Goal: Complete application form: Complete application form

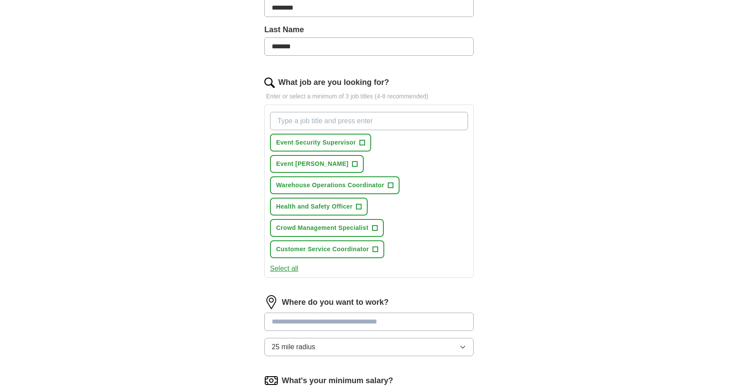
scroll to position [218, 0]
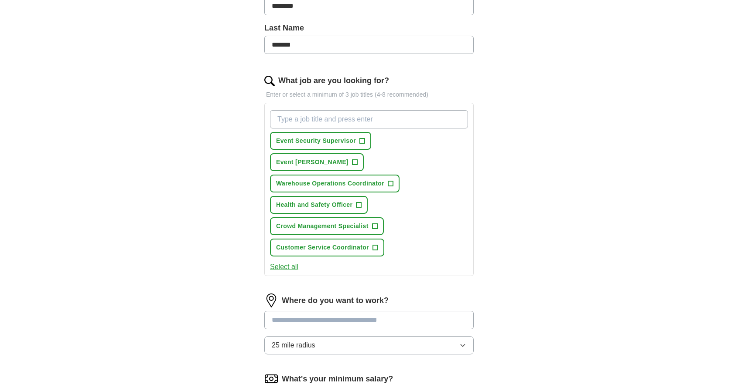
click at [336, 113] on input "What job are you looking for?" at bounding box center [369, 119] width 198 height 18
type input "train driver"
type input "social worker"
click at [335, 116] on input "social worker" at bounding box center [369, 119] width 198 height 18
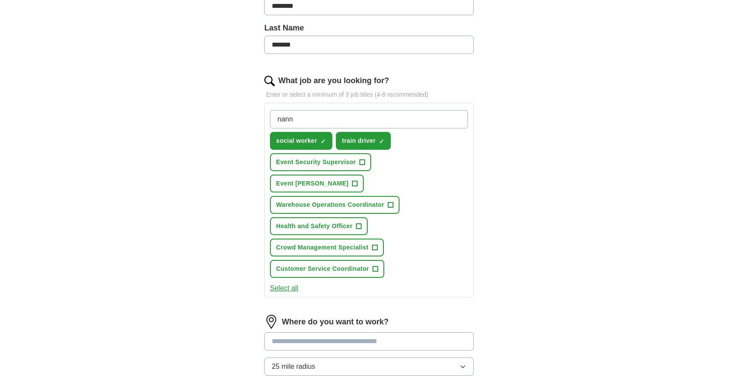
type input "nanny"
type input "fundraiser"
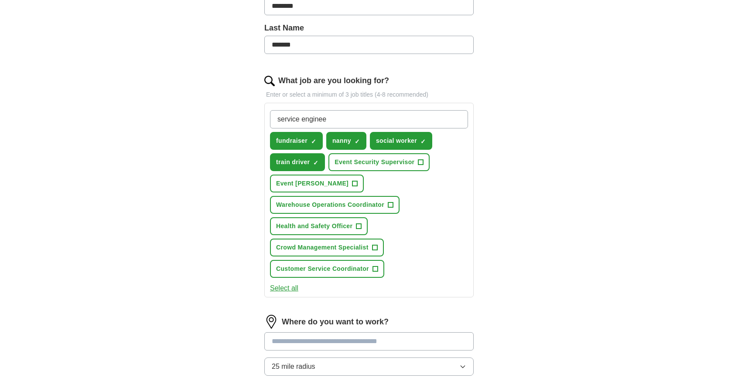
type input "service engineer"
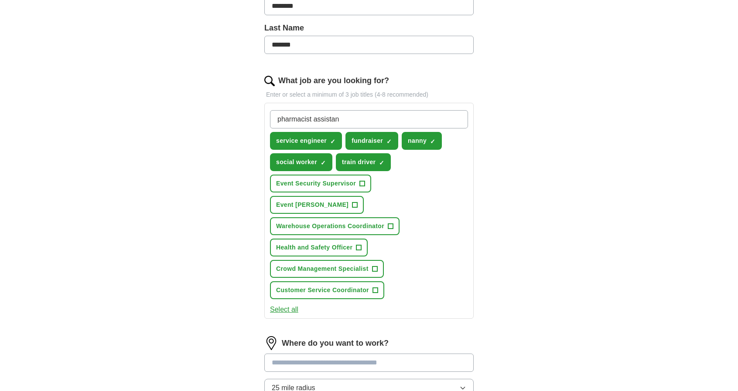
type input "pharmacist assistant"
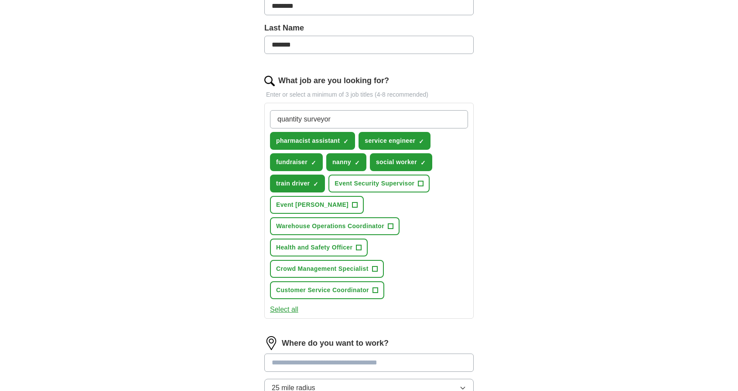
type input "quantity surveyor"
click at [542, 138] on div "ApplyIQ Let ApplyIQ do the hard work of searching and applying for jobs. Just t…" at bounding box center [369, 180] width 558 height 743
click at [420, 121] on input "quantity surveyor" at bounding box center [369, 119] width 198 height 18
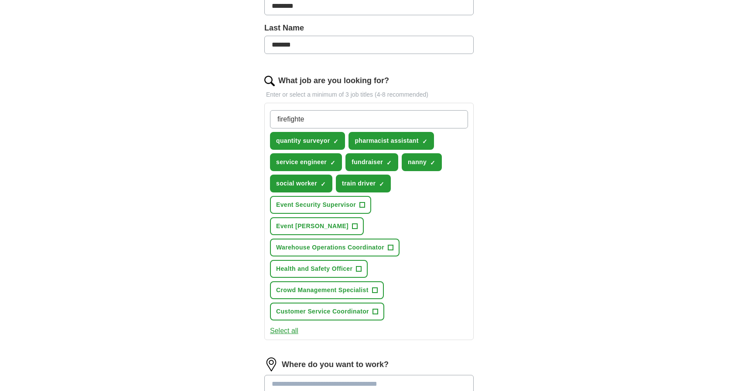
type input "firefighter"
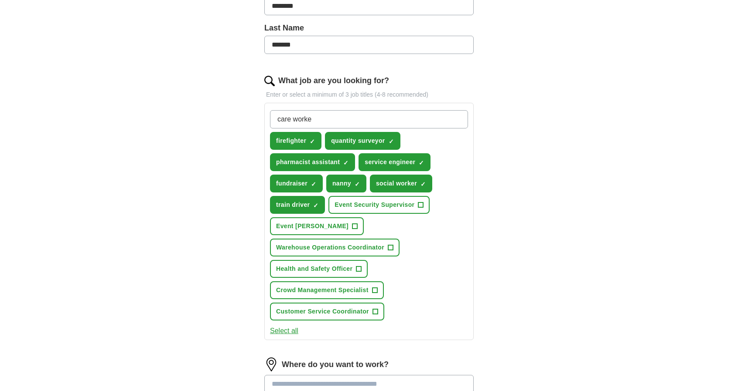
type input "care worker"
type input "care assistant"
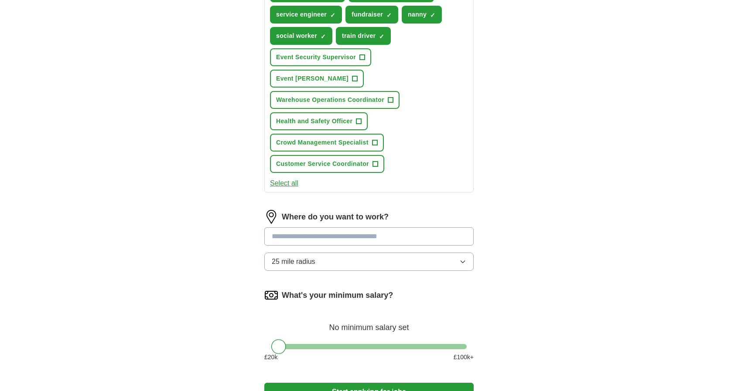
scroll to position [392, 0]
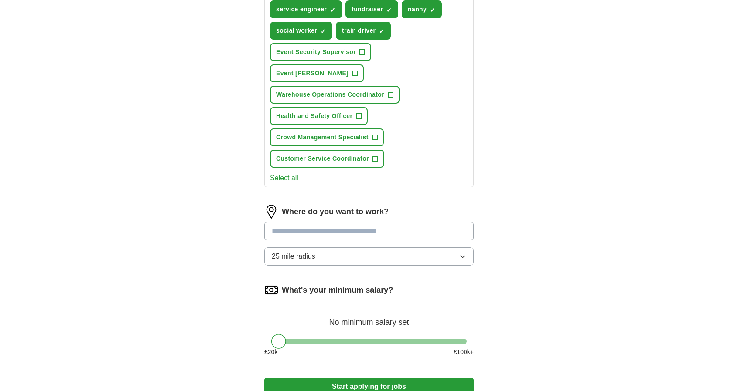
click at [371, 222] on input at bounding box center [368, 231] width 209 height 18
drag, startPoint x: 371, startPoint y: 208, endPoint x: 262, endPoint y: 208, distance: 109.0
click at [262, 208] on div "Let ApplyIQ do the hard work of searching and applying for jobs. Just tell us w…" at bounding box center [368, 51] width 279 height 737
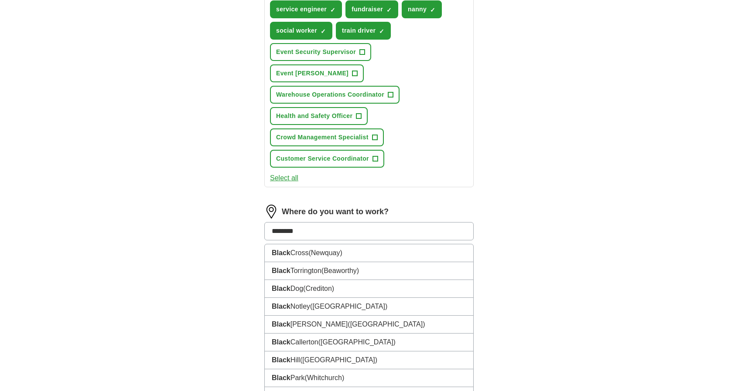
type input "*********"
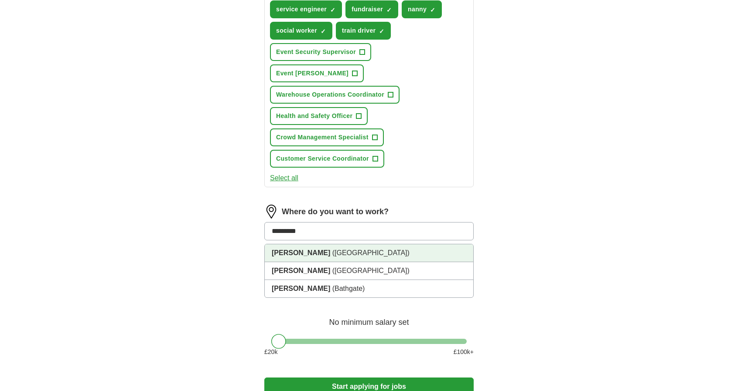
click at [332, 249] on span "(Lancashire)" at bounding box center [370, 252] width 77 height 7
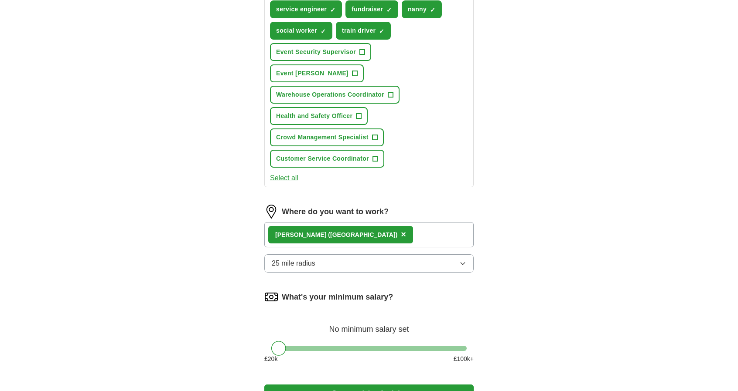
click at [379, 222] on div "Blackburn (Lancashire) ×" at bounding box center [368, 234] width 209 height 25
click at [389, 255] on button "25 mile radius" at bounding box center [368, 264] width 209 height 18
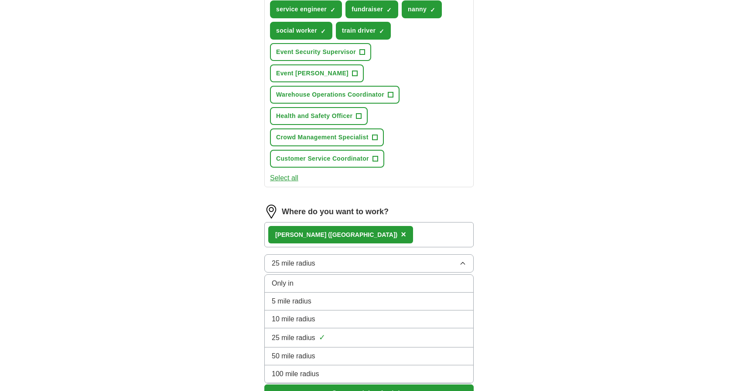
click at [537, 256] on div "ApplyIQ Let ApplyIQ do the hard work of searching and applying for jobs. Just t…" at bounding box center [369, 30] width 558 height 792
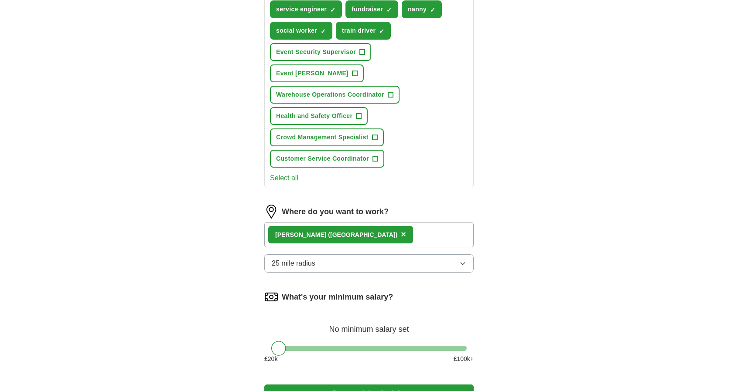
click at [462, 263] on icon "button" at bounding box center [462, 264] width 4 height 2
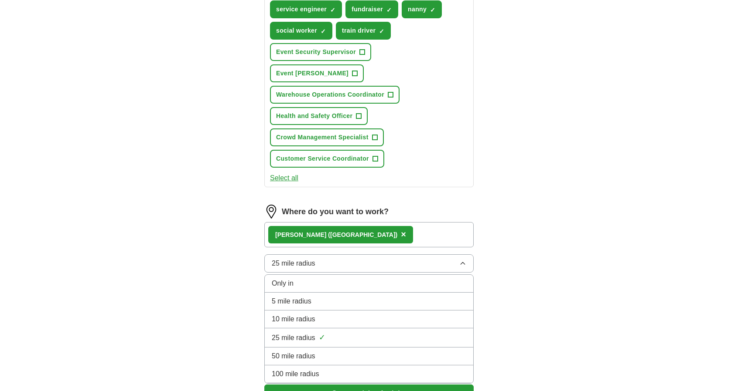
click at [342, 314] on div "10 mile radius" at bounding box center [369, 319] width 194 height 10
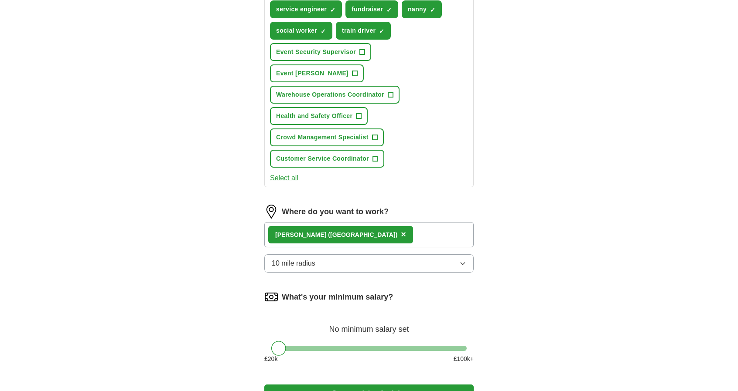
click at [401, 230] on span "×" at bounding box center [403, 235] width 5 height 10
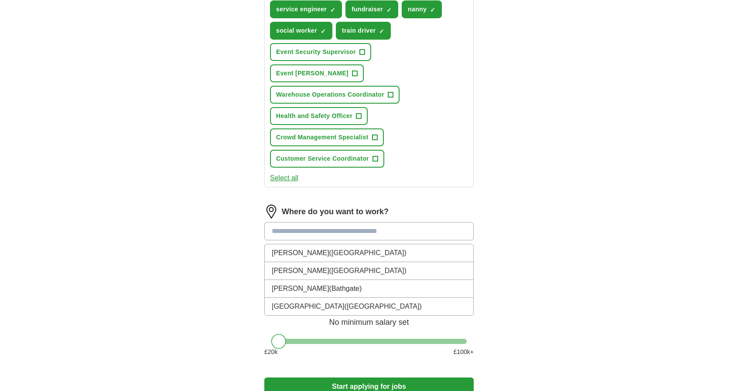
click at [347, 222] on input at bounding box center [368, 231] width 209 height 18
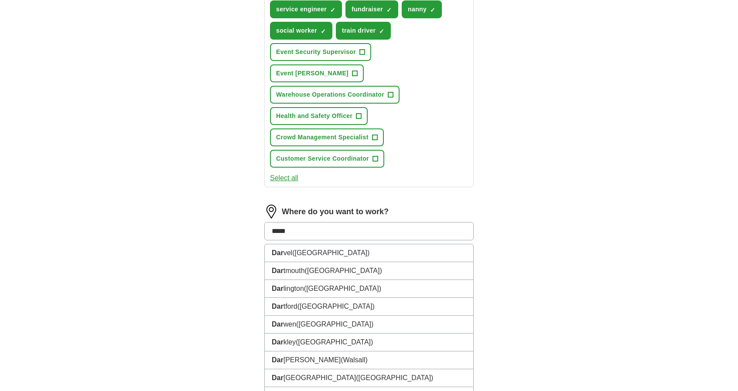
type input "******"
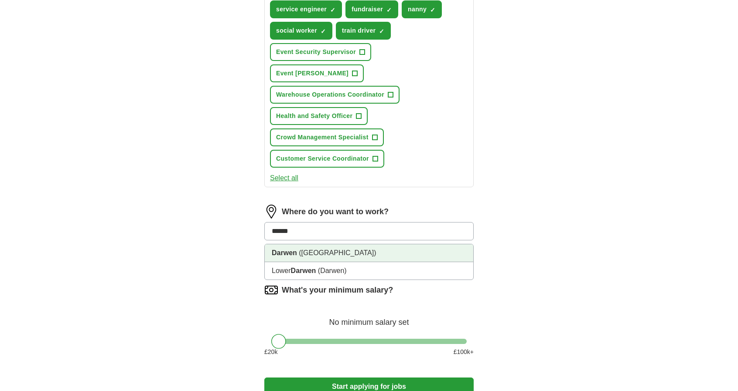
click at [339, 245] on li "Darwen (Lancashire)" at bounding box center [369, 254] width 208 height 18
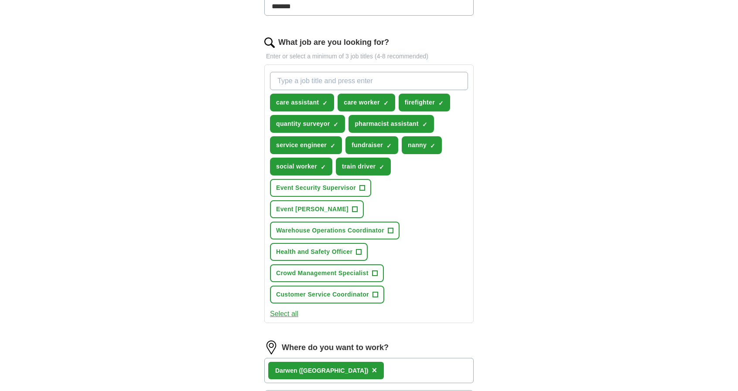
scroll to position [239, 0]
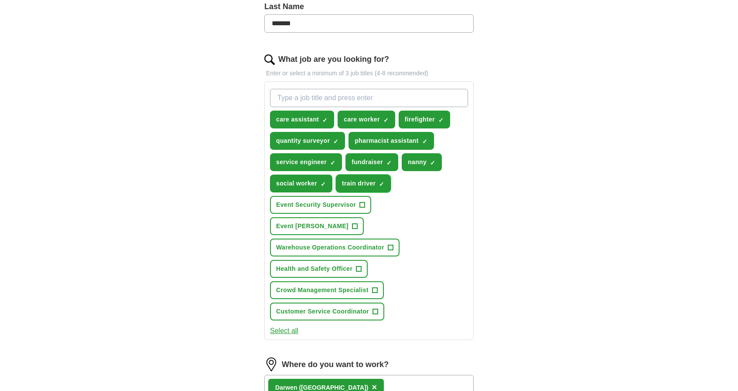
click at [0, 0] on span "×" at bounding box center [0, 0] width 0 height 0
click at [362, 93] on input "What job are you looking for?" at bounding box center [369, 98] width 198 height 18
type input "trainee train driver"
click at [554, 93] on div "ApplyIQ Let ApplyIQ do the hard work of searching and applying for jobs. Just t…" at bounding box center [369, 183] width 558 height 792
click at [430, 95] on input "trainee train driver" at bounding box center [369, 98] width 198 height 18
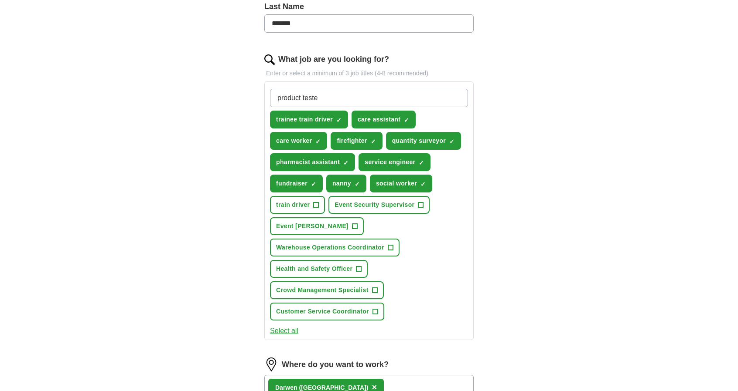
type input "product tester"
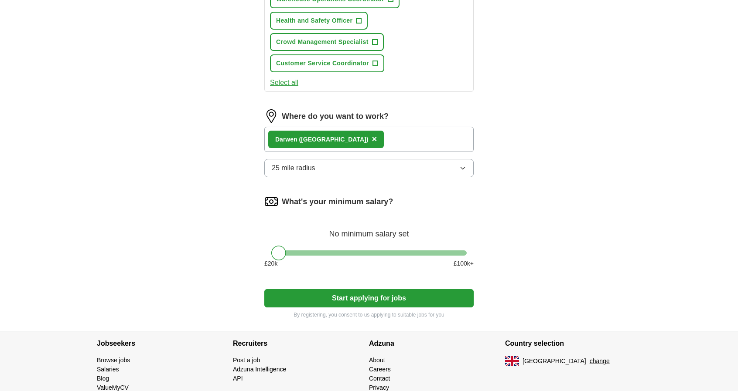
scroll to position [522, 0]
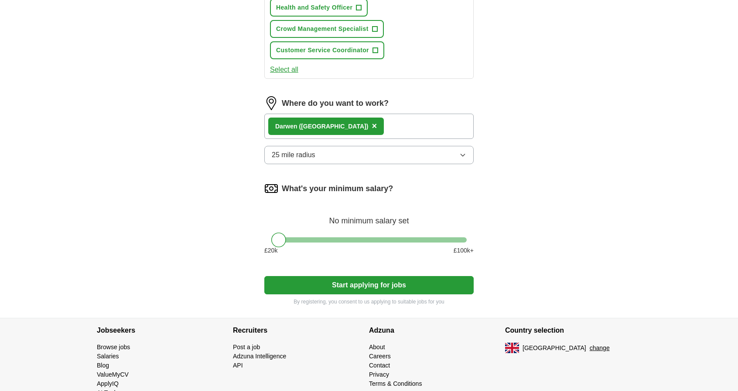
click at [394, 276] on button "Start applying for jobs" at bounding box center [368, 285] width 209 height 18
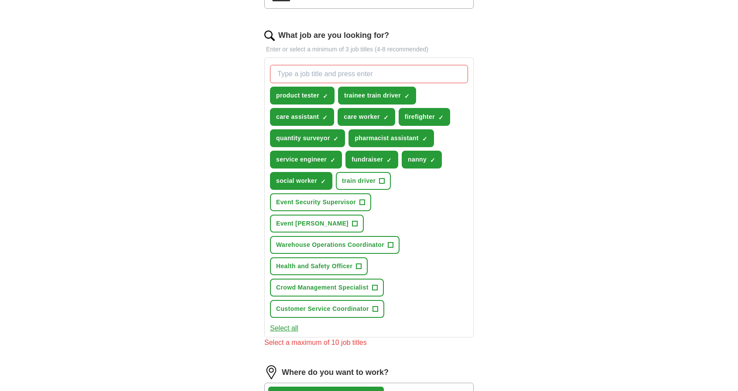
scroll to position [261, 0]
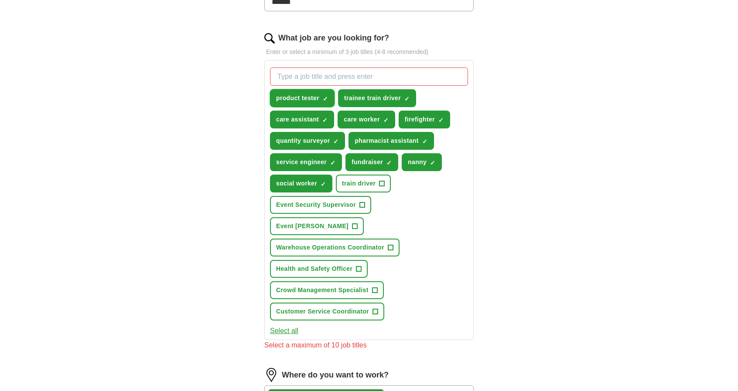
click at [0, 0] on span "×" at bounding box center [0, 0] width 0 height 0
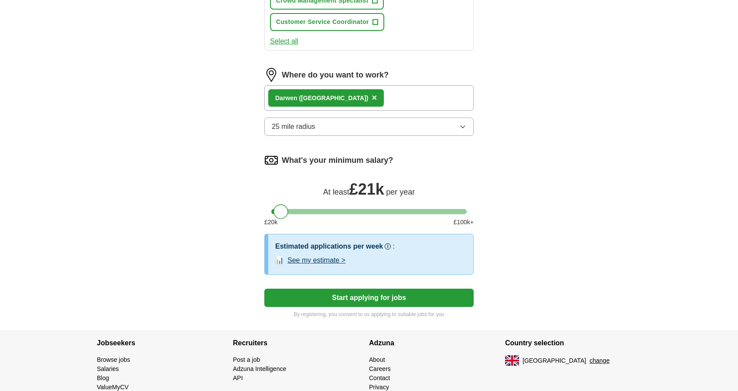
scroll to position [563, 0]
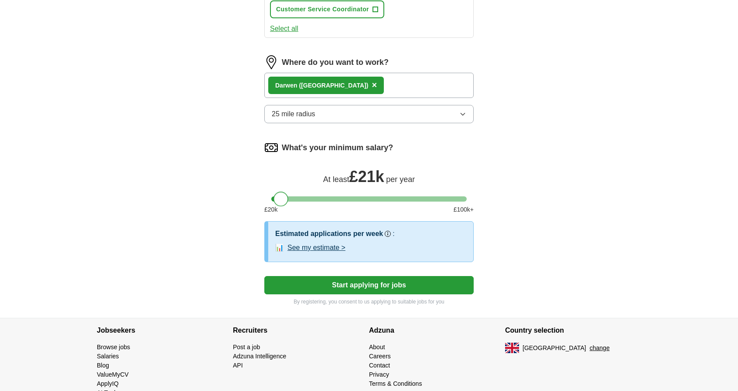
drag, startPoint x: 279, startPoint y: 171, endPoint x: 286, endPoint y: 171, distance: 6.5
click at [286, 192] on div at bounding box center [280, 199] width 15 height 15
drag, startPoint x: 283, startPoint y: 177, endPoint x: 269, endPoint y: 184, distance: 15.8
click at [270, 181] on div "What's your minimum salary? At least £ 20k per year £ 20 k £ 100 k+" at bounding box center [368, 181] width 209 height 81
click at [333, 243] on button "See my estimate >" at bounding box center [316, 248] width 58 height 10
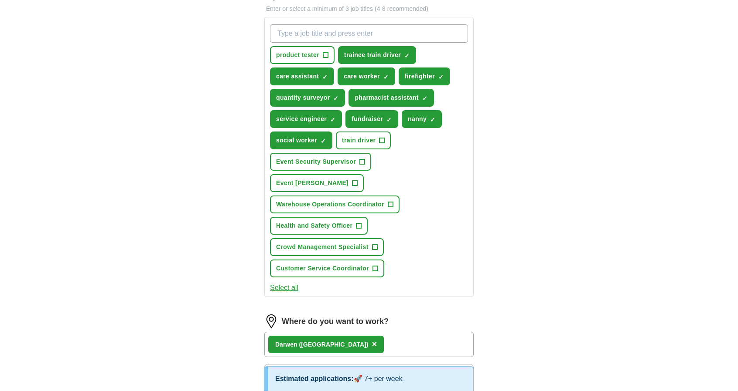
scroll to position [302, 0]
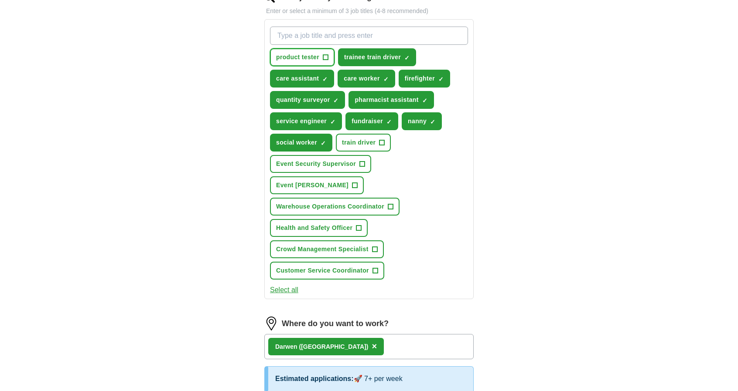
click at [325, 55] on span "+" at bounding box center [325, 57] width 5 height 7
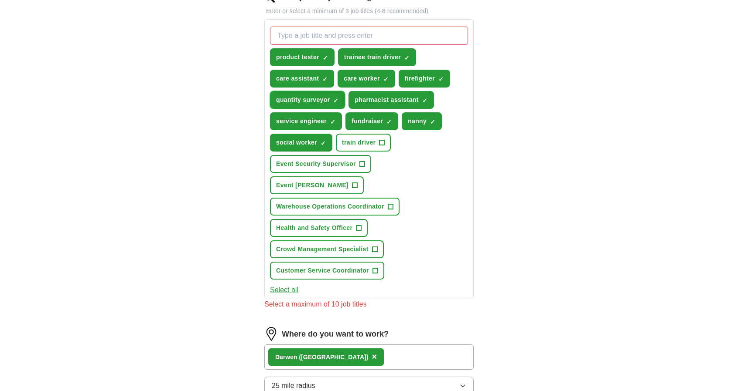
click at [0, 0] on span "×" at bounding box center [0, 0] width 0 height 0
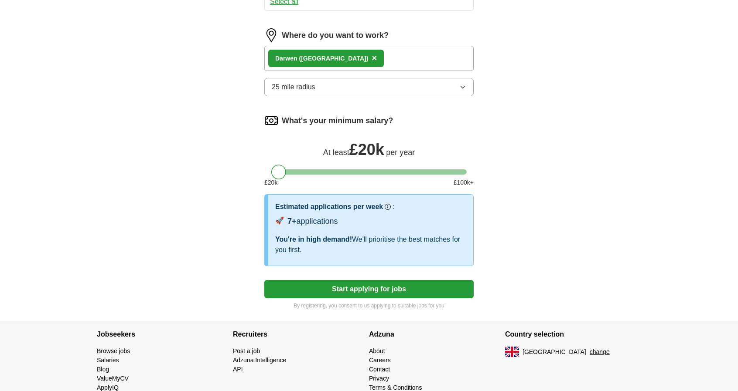
scroll to position [594, 0]
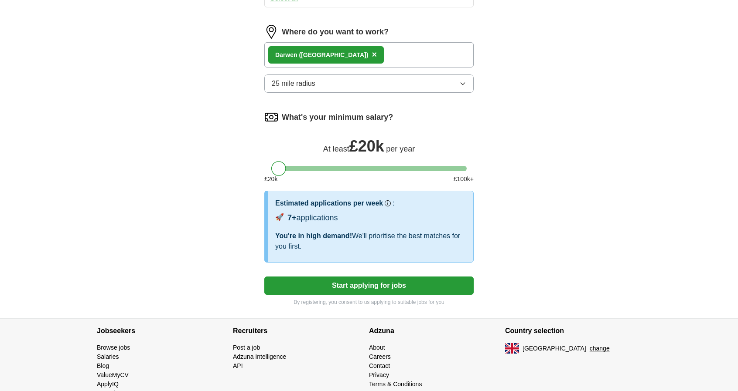
click at [360, 277] on button "Start applying for jobs" at bounding box center [368, 286] width 209 height 18
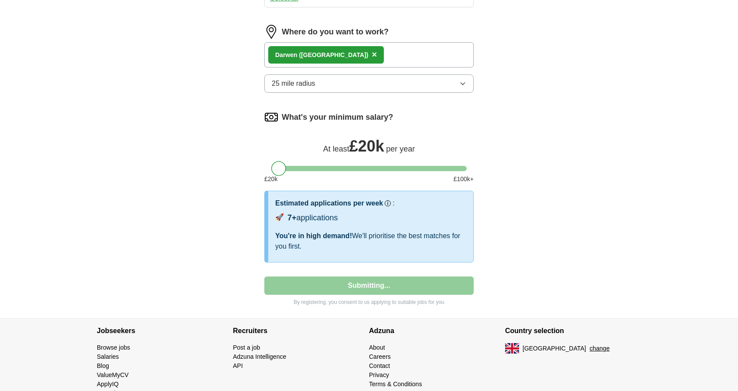
select select "**"
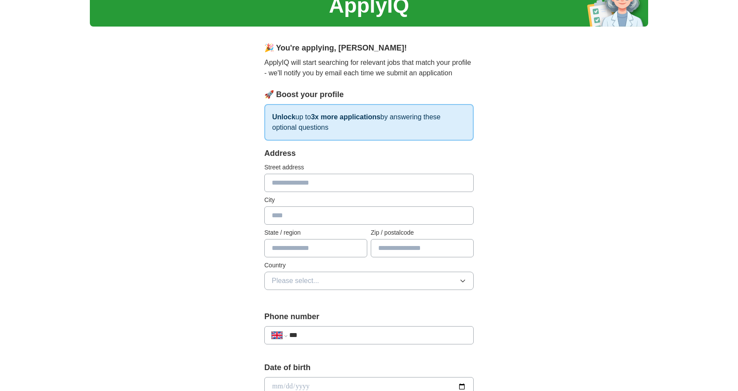
scroll to position [44, 0]
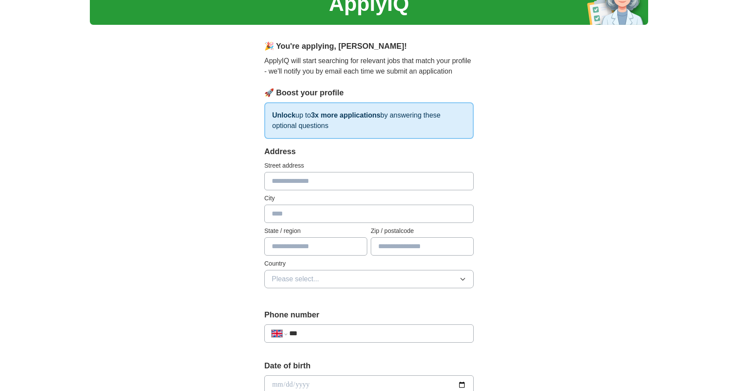
click at [314, 178] on input "text" at bounding box center [368, 181] width 209 height 18
type input "**********"
type input "******"
type input "**********"
type input "*******"
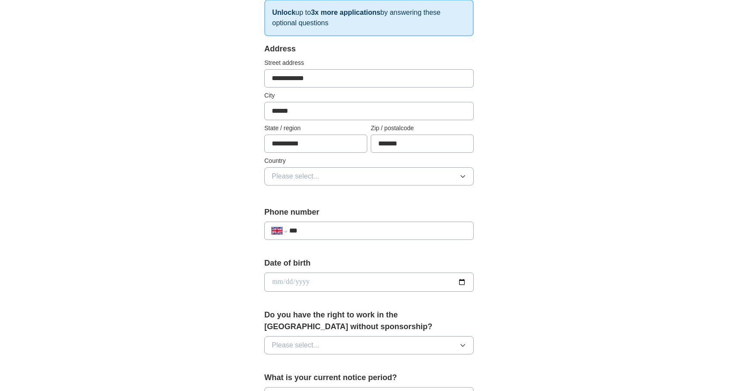
scroll to position [174, 0]
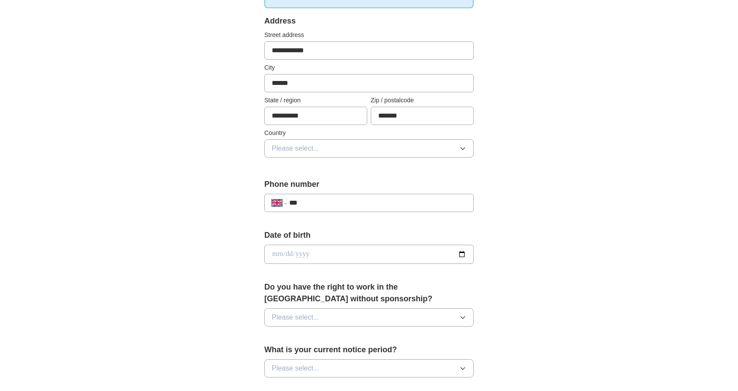
click at [408, 148] on button "Please select..." at bounding box center [368, 148] width 209 height 18
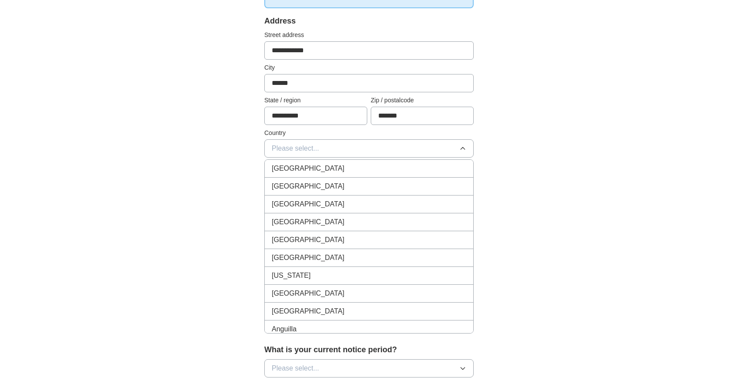
click at [360, 168] on div "[GEOGRAPHIC_DATA]" at bounding box center [369, 168] width 194 height 10
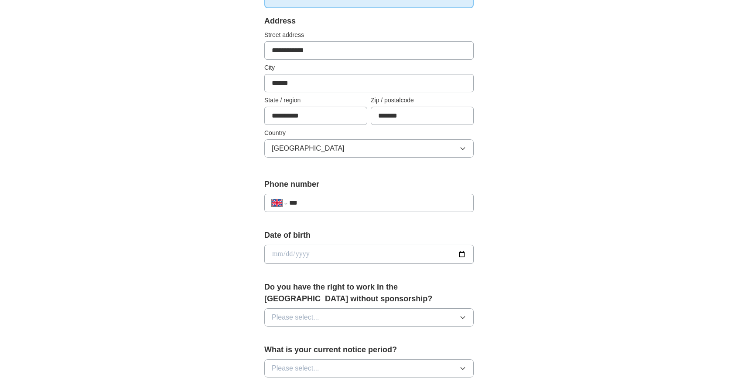
click at [357, 198] on input "***" at bounding box center [377, 203] width 177 height 10
type input "**********"
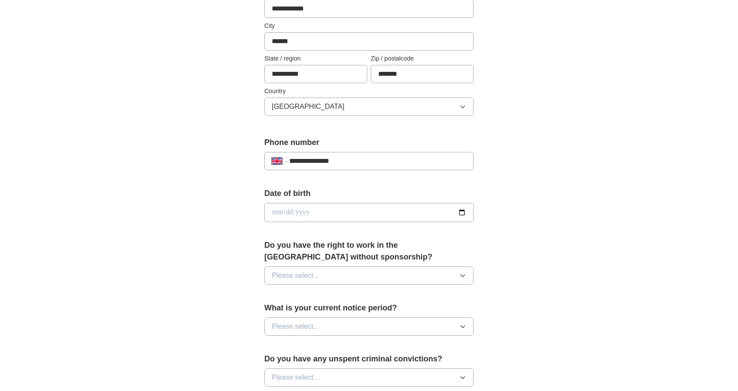
scroll to position [218, 0]
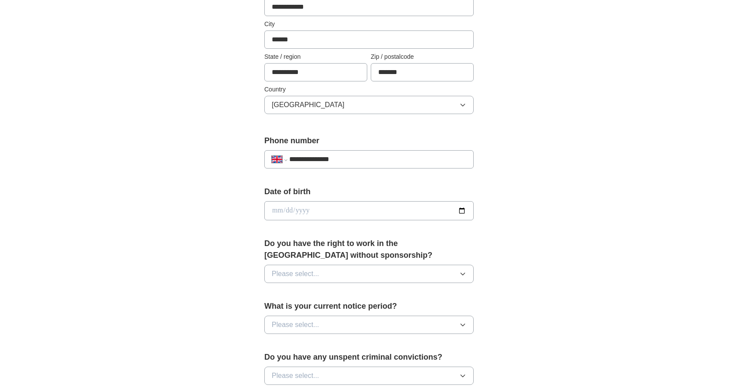
click at [364, 207] on input "date" at bounding box center [368, 210] width 209 height 19
click at [464, 209] on input "date" at bounding box center [368, 210] width 209 height 19
type input "**********"
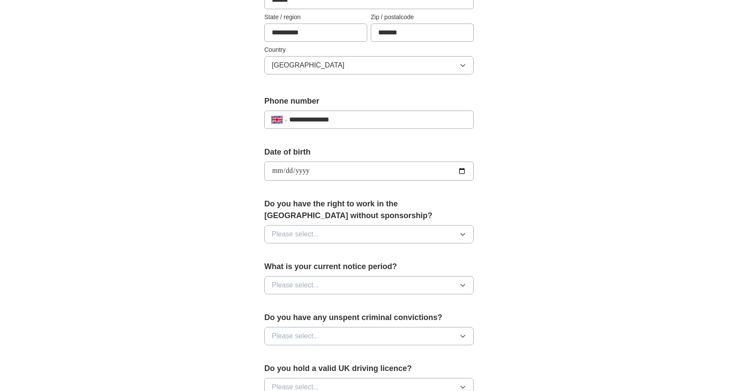
scroll to position [262, 0]
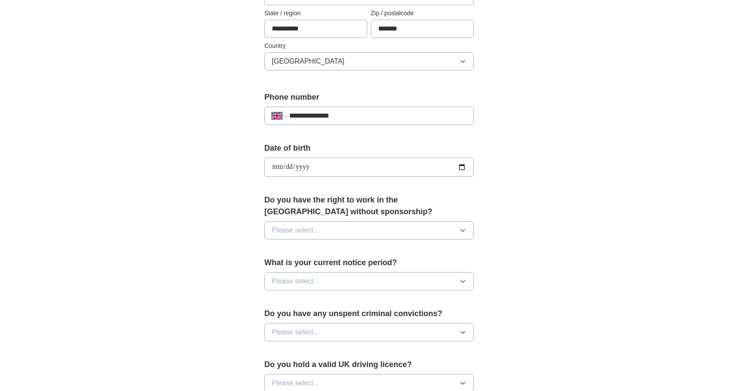
click at [340, 229] on button "Please select..." at bounding box center [368, 230] width 209 height 18
click at [319, 252] on div "Yes" at bounding box center [369, 250] width 194 height 10
click at [339, 275] on button "Please select..." at bounding box center [368, 281] width 209 height 18
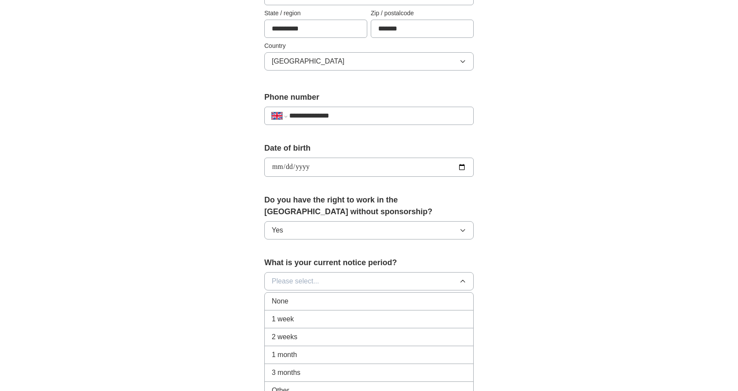
click at [304, 316] on div "1 week" at bounding box center [369, 319] width 194 height 10
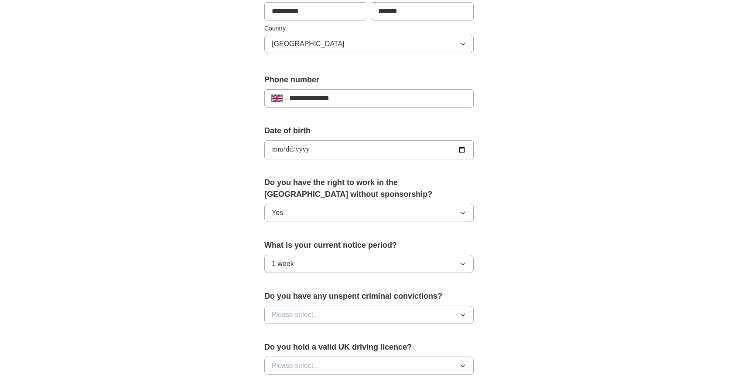
scroll to position [392, 0]
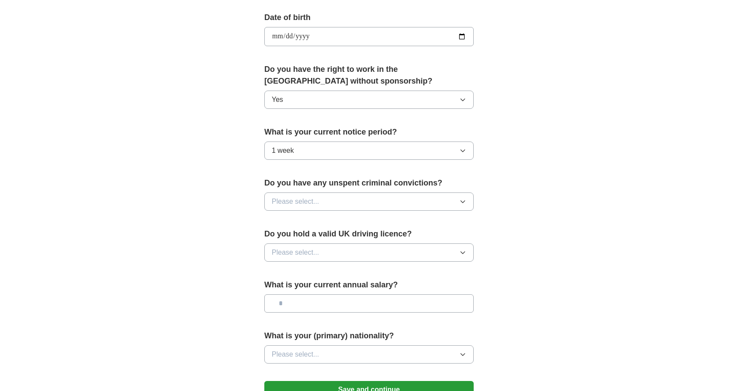
click at [393, 151] on button "1 week" at bounding box center [368, 151] width 209 height 18
click at [514, 167] on div "**********" at bounding box center [369, 25] width 558 height 782
click at [394, 199] on button "Please select..." at bounding box center [368, 202] width 209 height 18
click at [302, 243] on li "No" at bounding box center [369, 240] width 208 height 18
click at [347, 246] on button "Please select..." at bounding box center [368, 253] width 209 height 18
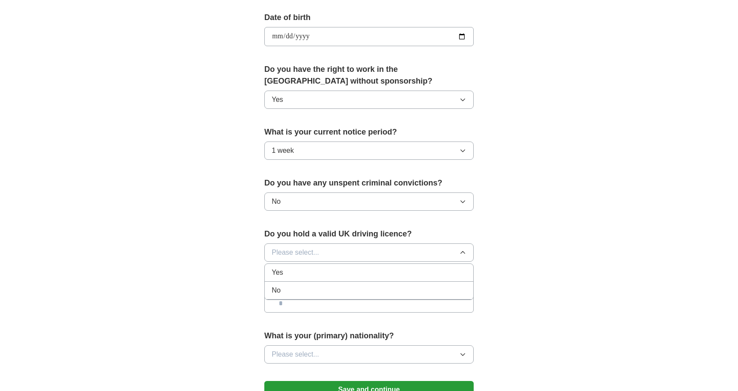
click at [279, 289] on span "No" at bounding box center [276, 291] width 9 height 10
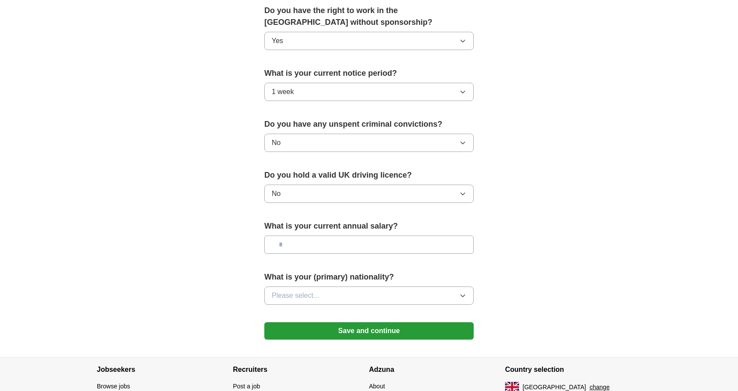
scroll to position [479, 0]
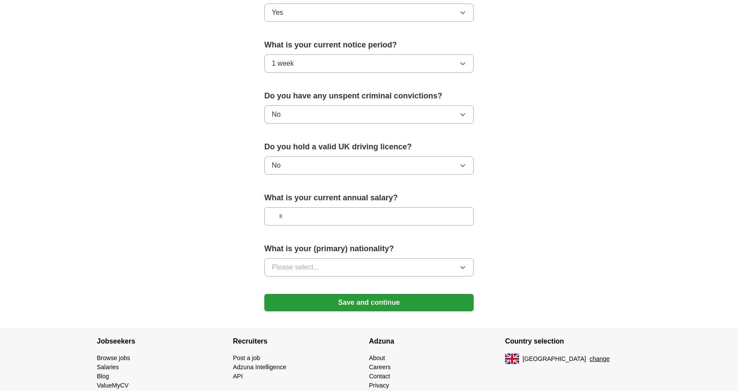
click at [309, 212] on input "text" at bounding box center [368, 216] width 209 height 18
click at [304, 232] on form "**********" at bounding box center [368, 15] width 209 height 610
click at [316, 262] on span "Please select..." at bounding box center [296, 267] width 48 height 10
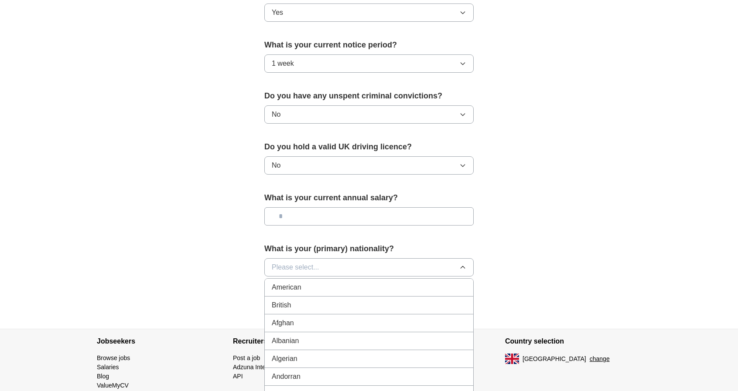
click at [290, 300] on span "British" at bounding box center [281, 305] width 19 height 10
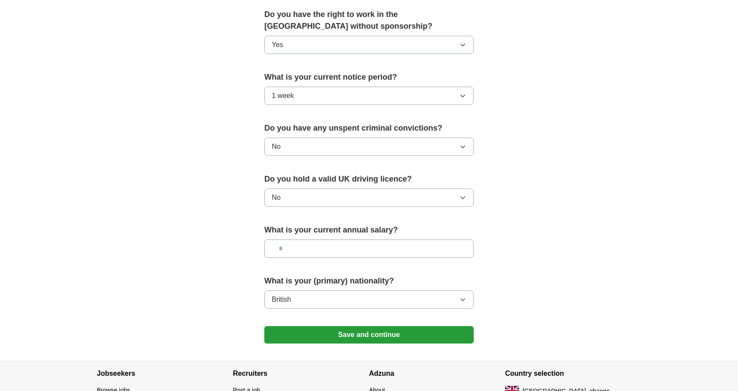
scroll to position [511, 0]
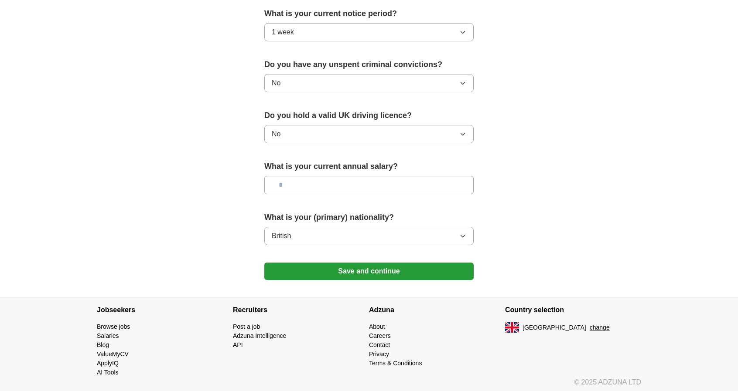
click at [379, 269] on button "Save and continue" at bounding box center [368, 271] width 209 height 17
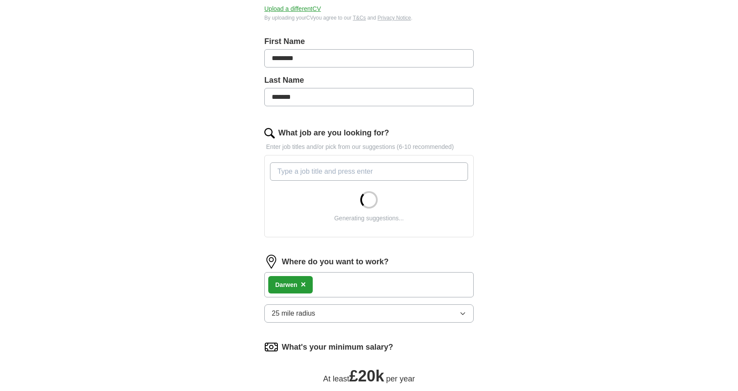
scroll to position [305, 0]
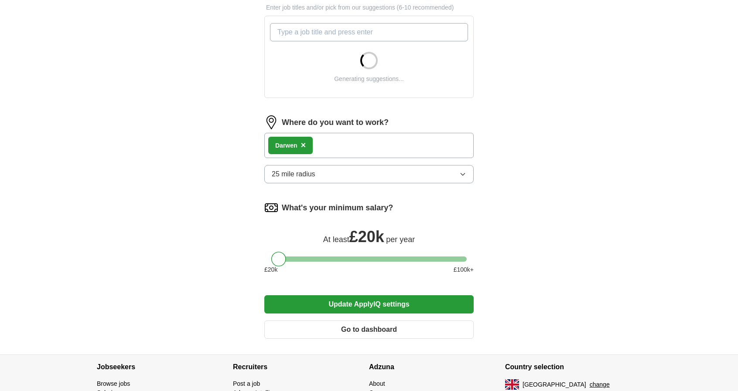
click at [413, 175] on button "25 mile radius" at bounding box center [368, 174] width 209 height 18
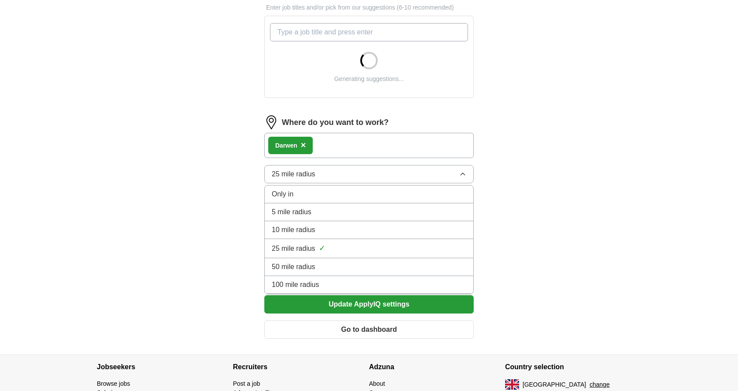
click at [331, 225] on div "10 mile radius" at bounding box center [369, 230] width 194 height 10
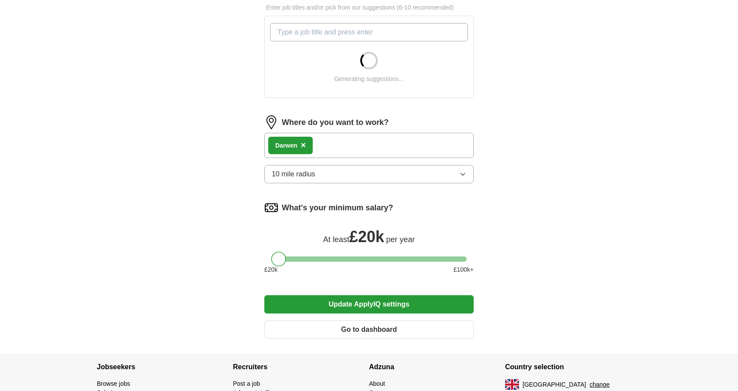
click at [384, 301] on button "Update ApplyIQ settings" at bounding box center [368, 305] width 209 height 18
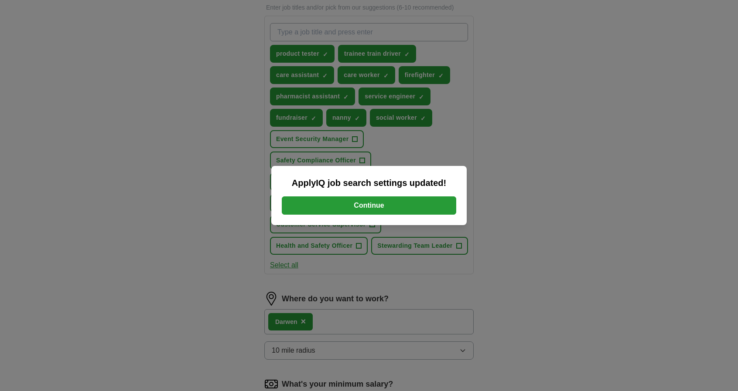
click at [385, 206] on button "Continue" at bounding box center [369, 206] width 174 height 18
